Goal: Task Accomplishment & Management: Complete application form

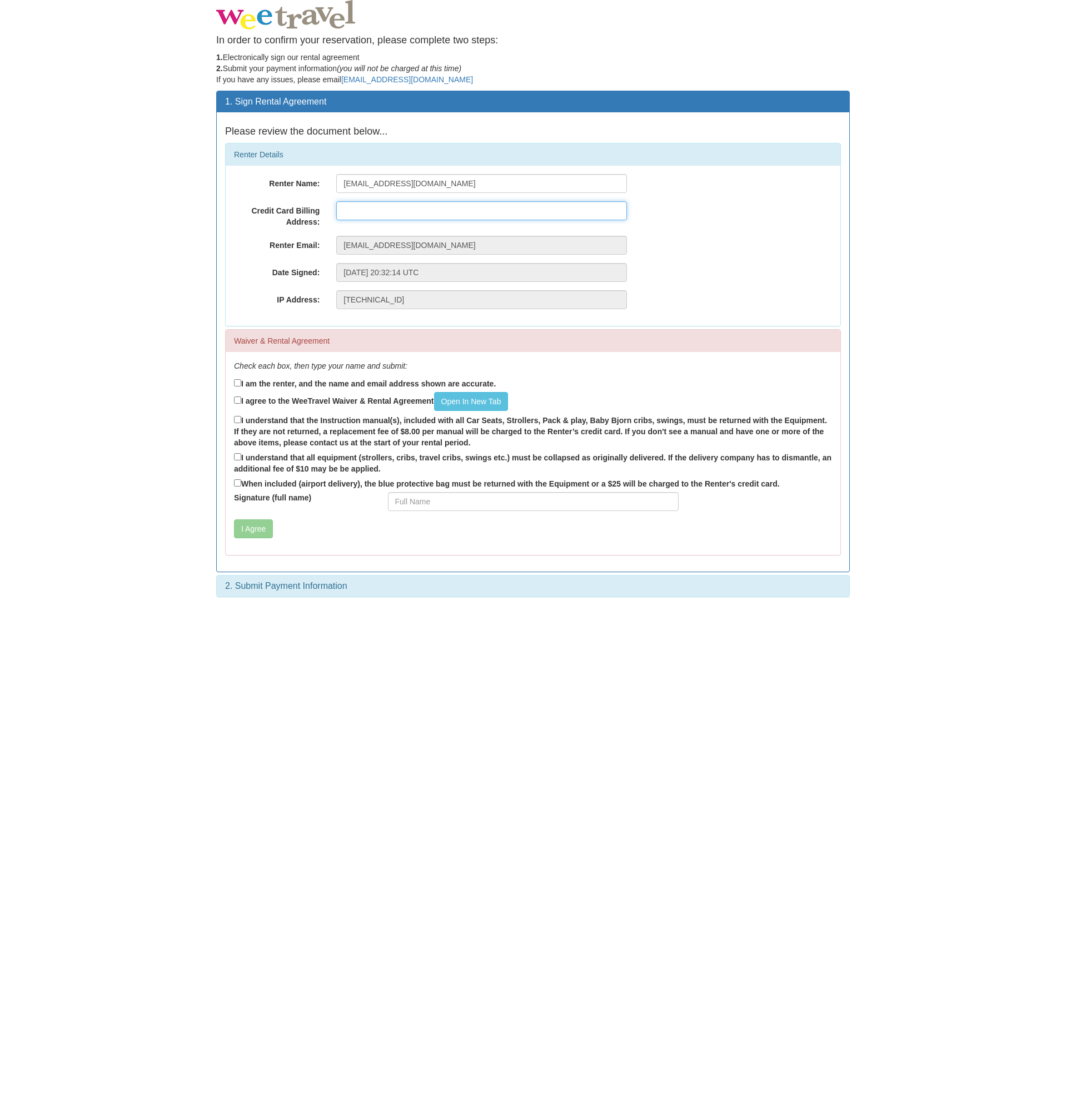
click at [436, 212] on input "text" at bounding box center [481, 210] width 291 height 19
type input "[STREET_ADDRESS]"
click at [278, 382] on label "I am the renter, and the name and email address shown are accurate." at bounding box center [365, 383] width 262 height 12
click at [241, 382] on input "I am the renter, and the name and email address shown are accurate." at bounding box center [237, 382] width 7 height 7
checkbox input "true"
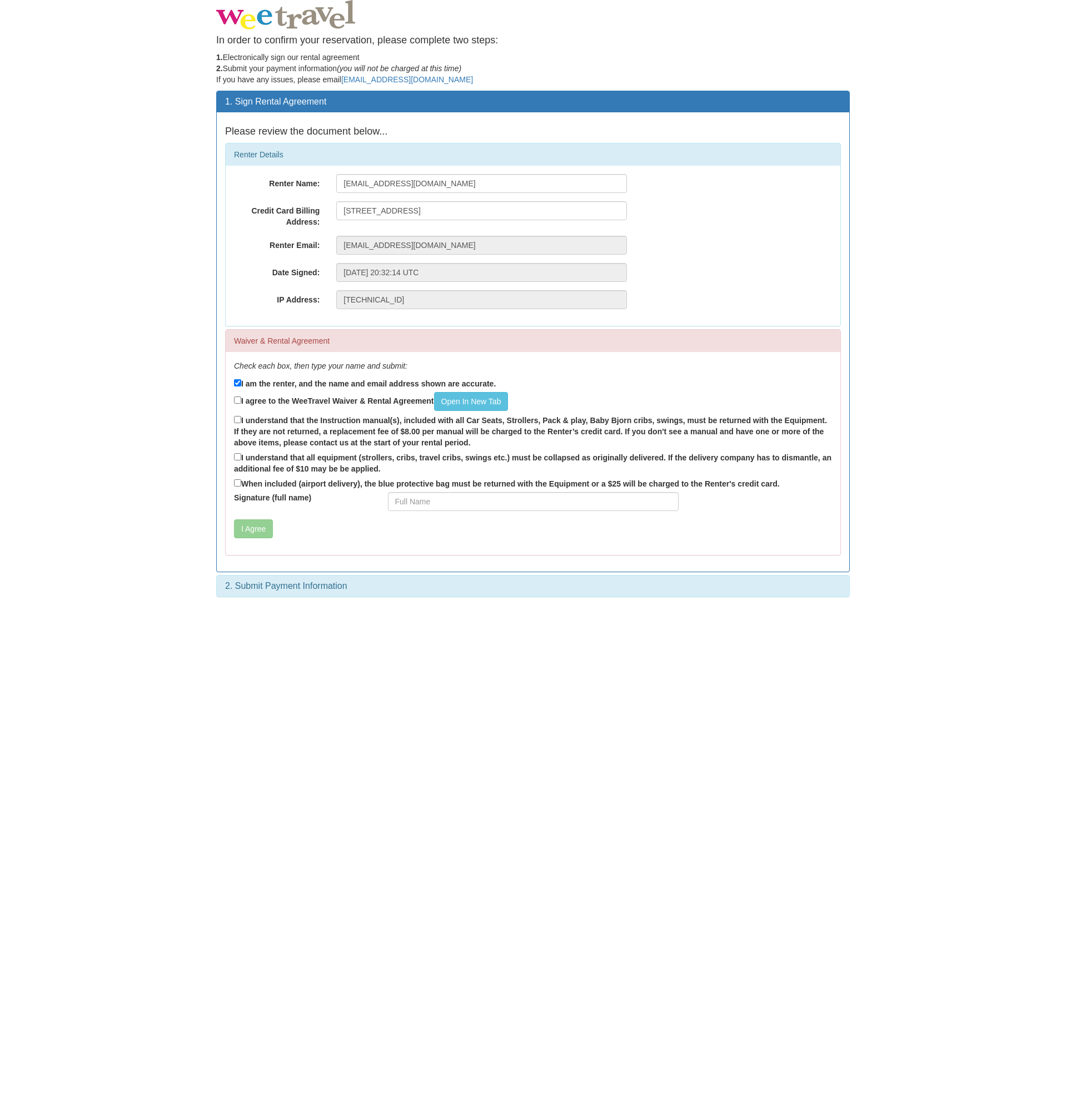
click at [279, 395] on label "I agree to the WeeTravel Waiver & Rental Agreement Open In [GEOGRAPHIC_DATA]" at bounding box center [371, 401] width 274 height 19
click at [241, 396] on input "I agree to the WeeTravel Waiver & Rental Agreement Open In [GEOGRAPHIC_DATA]" at bounding box center [237, 399] width 7 height 7
checkbox input "true"
click at [280, 416] on label "I understand that the Instruction manual(s), included with all Car Seats, Strol…" at bounding box center [533, 431] width 598 height 34
click at [241, 416] on input "I understand that the Instruction manual(s), included with all Car Seats, Strol…" at bounding box center [237, 419] width 7 height 7
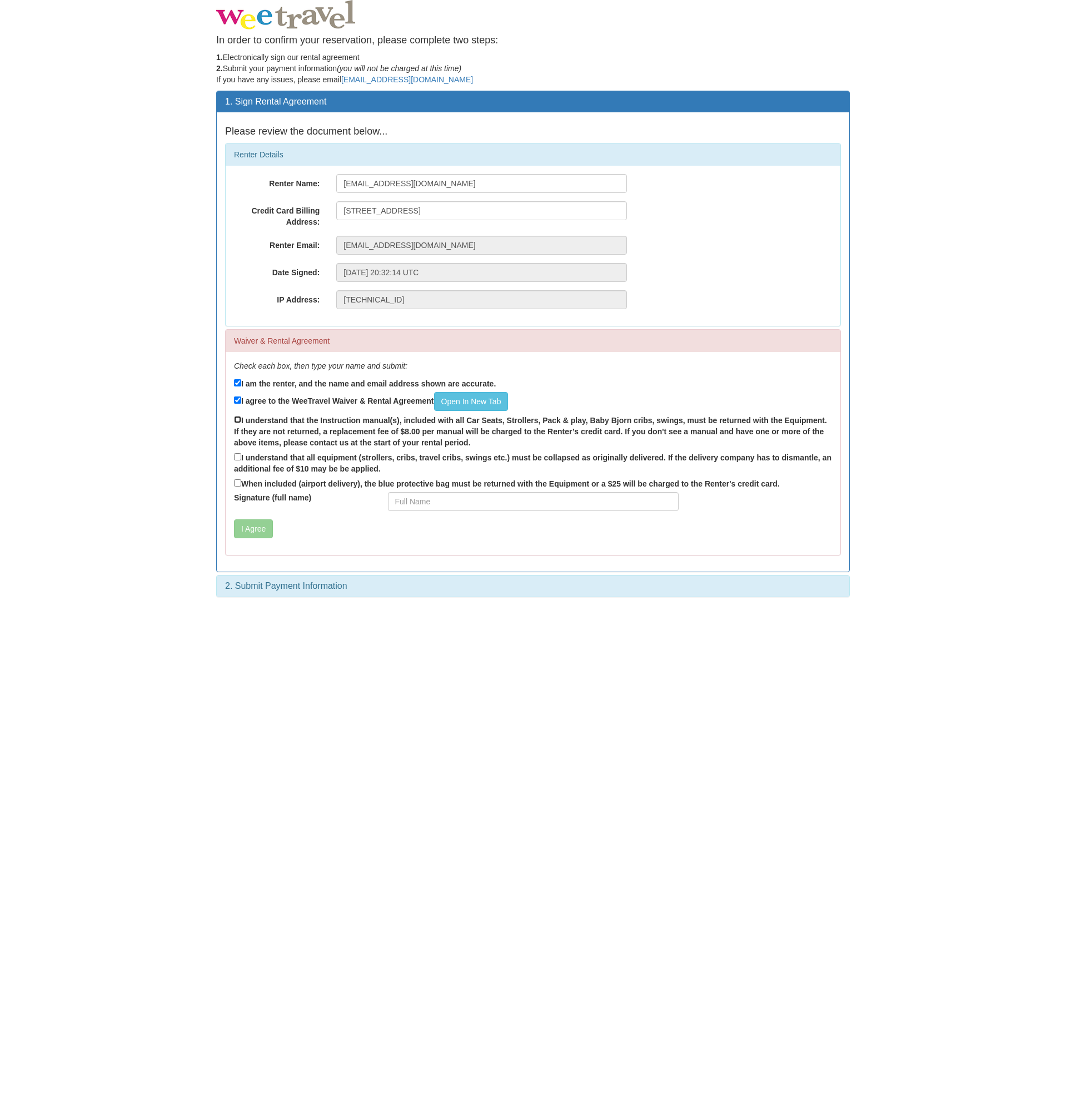
checkbox input "true"
click at [296, 463] on label "I understand that all equipment (strollers, cribs, travel cribs, swings etc.) m…" at bounding box center [533, 462] width 598 height 23
click at [241, 460] on input "I understand that all equipment (strollers, cribs, travel cribs, swings etc.) m…" at bounding box center [237, 456] width 7 height 7
checkbox input "true"
click at [305, 499] on label "Signature (full name)" at bounding box center [303, 497] width 154 height 11
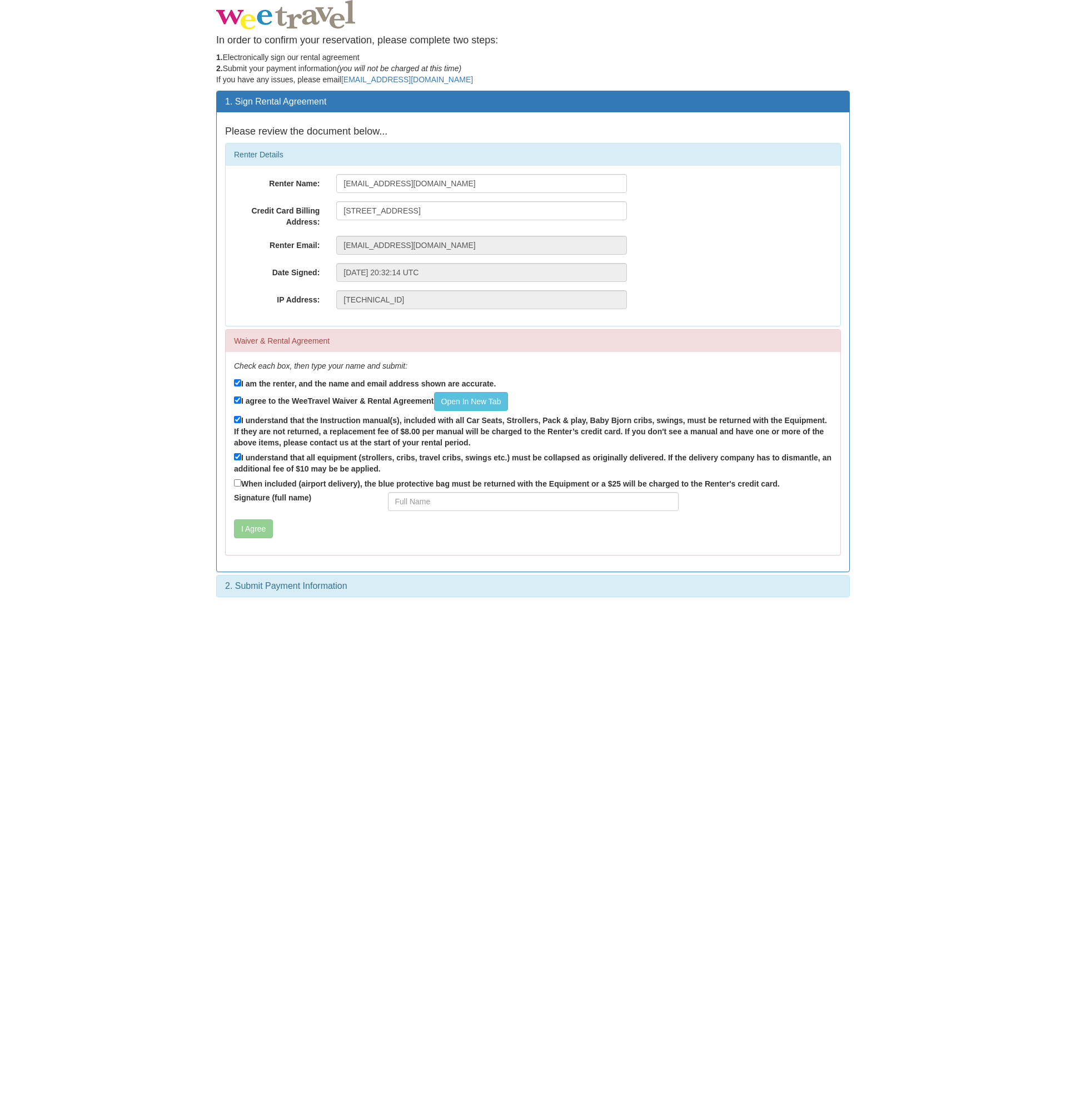
click at [388, 499] on input "Signature (full name)" at bounding box center [533, 501] width 291 height 19
click at [286, 484] on label "When included (airport delivery), the blue protective bag must be returned with…" at bounding box center [507, 483] width 546 height 12
click at [241, 484] on input "When included (airport delivery), the blue protective bag must be returned with…" at bounding box center [237, 482] width 7 height 7
checkbox input "true"
click at [416, 504] on input "Signature (full name)" at bounding box center [533, 501] width 291 height 19
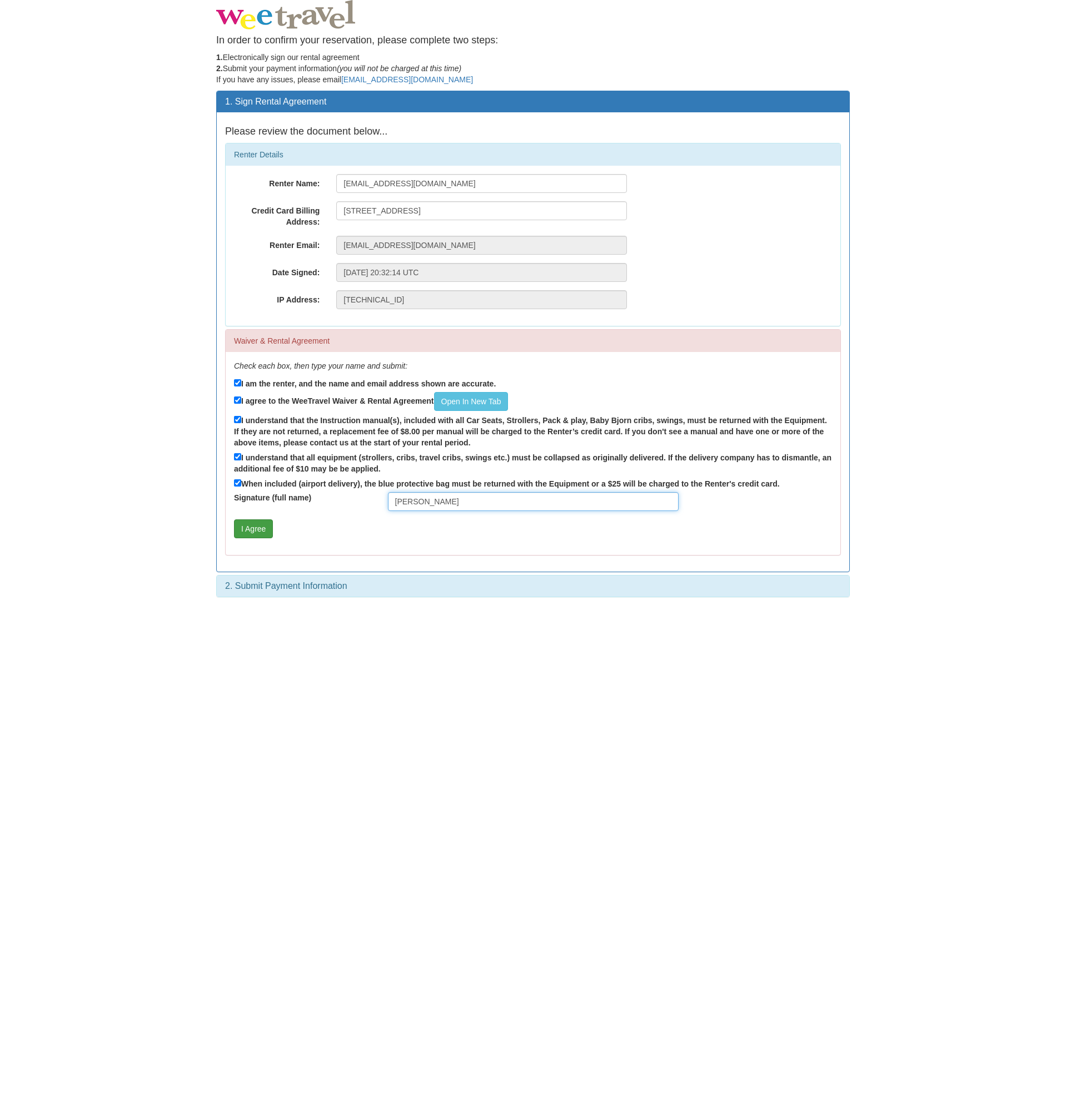
type input "[PERSON_NAME]"
click at [268, 532] on button "I Agree" at bounding box center [253, 528] width 39 height 19
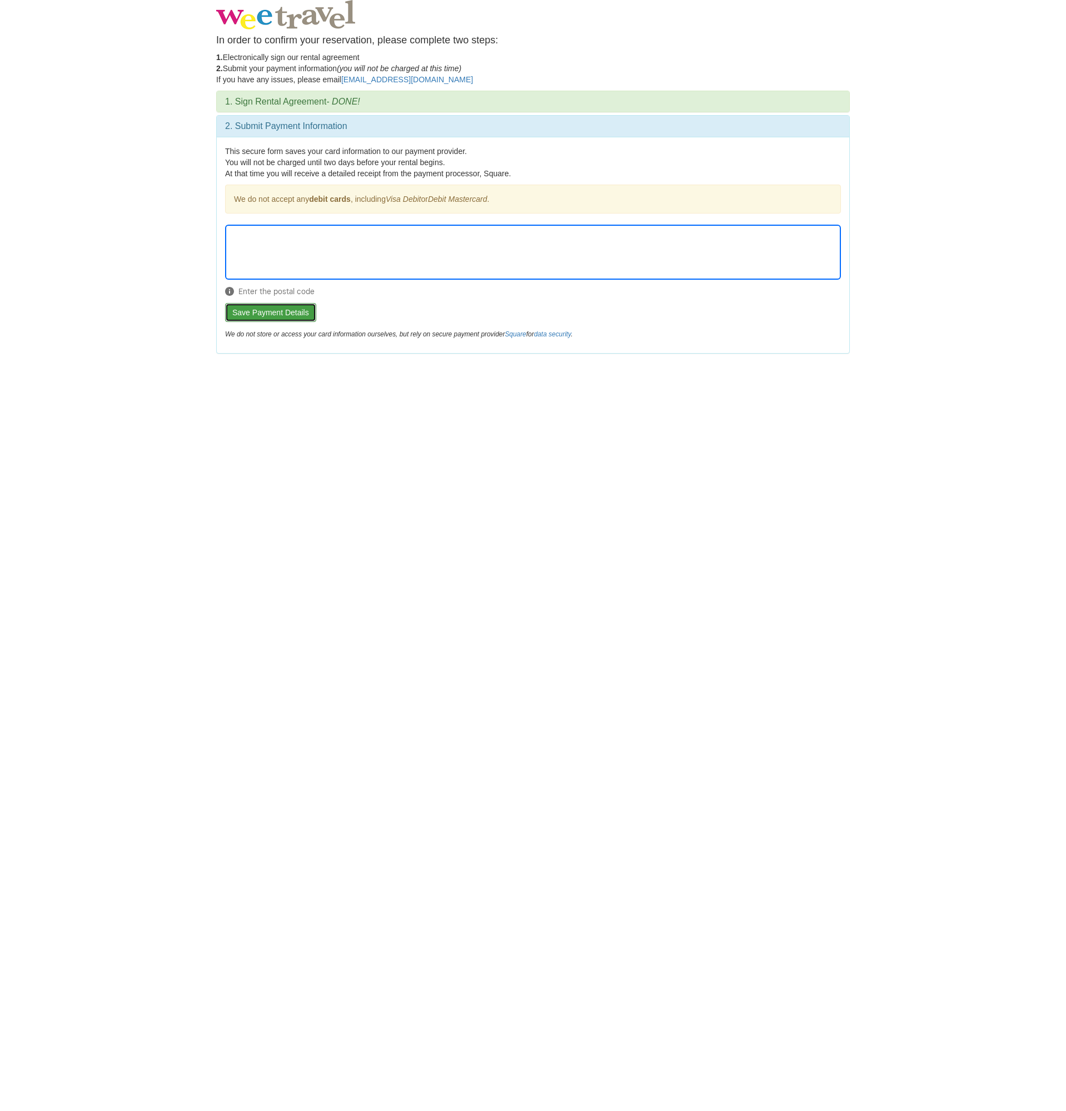
click at [240, 313] on button "Save Payment Details" at bounding box center [270, 312] width 91 height 19
